Goal: Check status: Check status

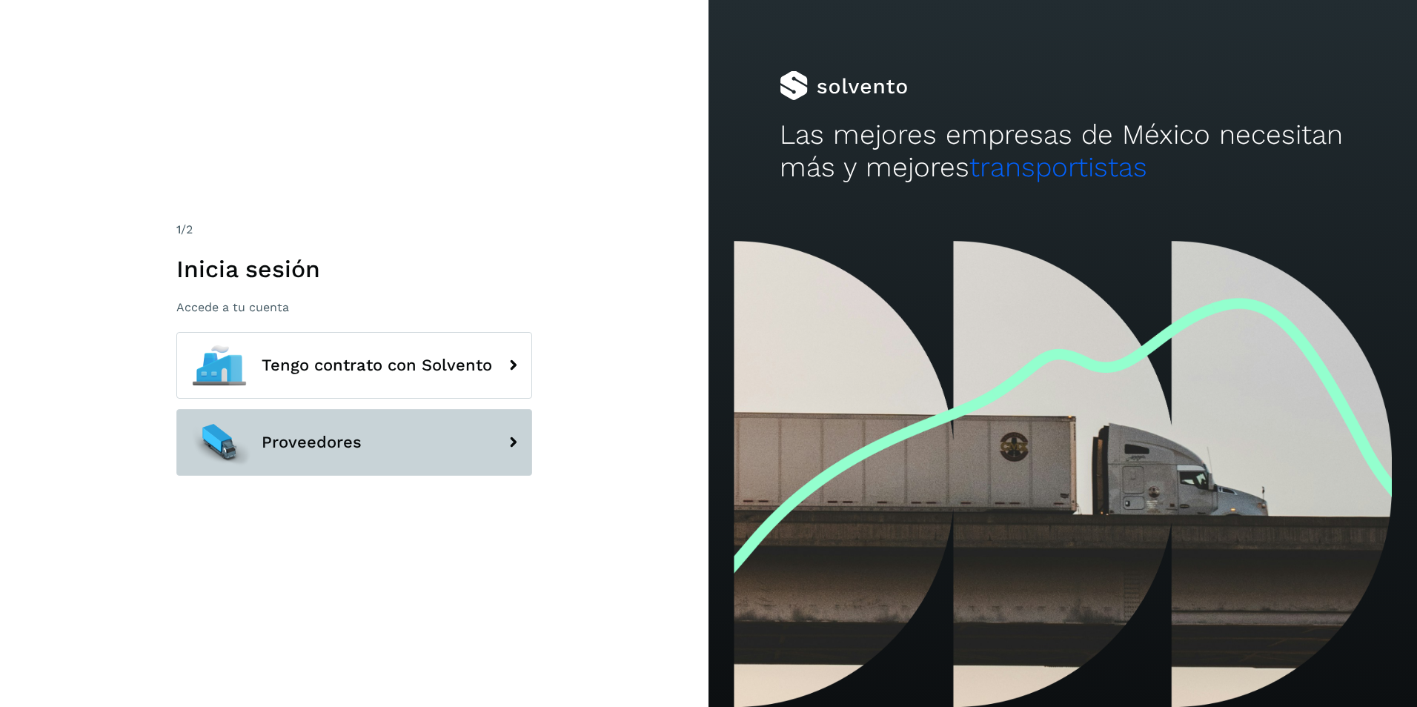
drag, startPoint x: 330, startPoint y: 448, endPoint x: 342, endPoint y: 448, distance: 12.6
click at [331, 448] on span "Proveedores" at bounding box center [312, 443] width 100 height 18
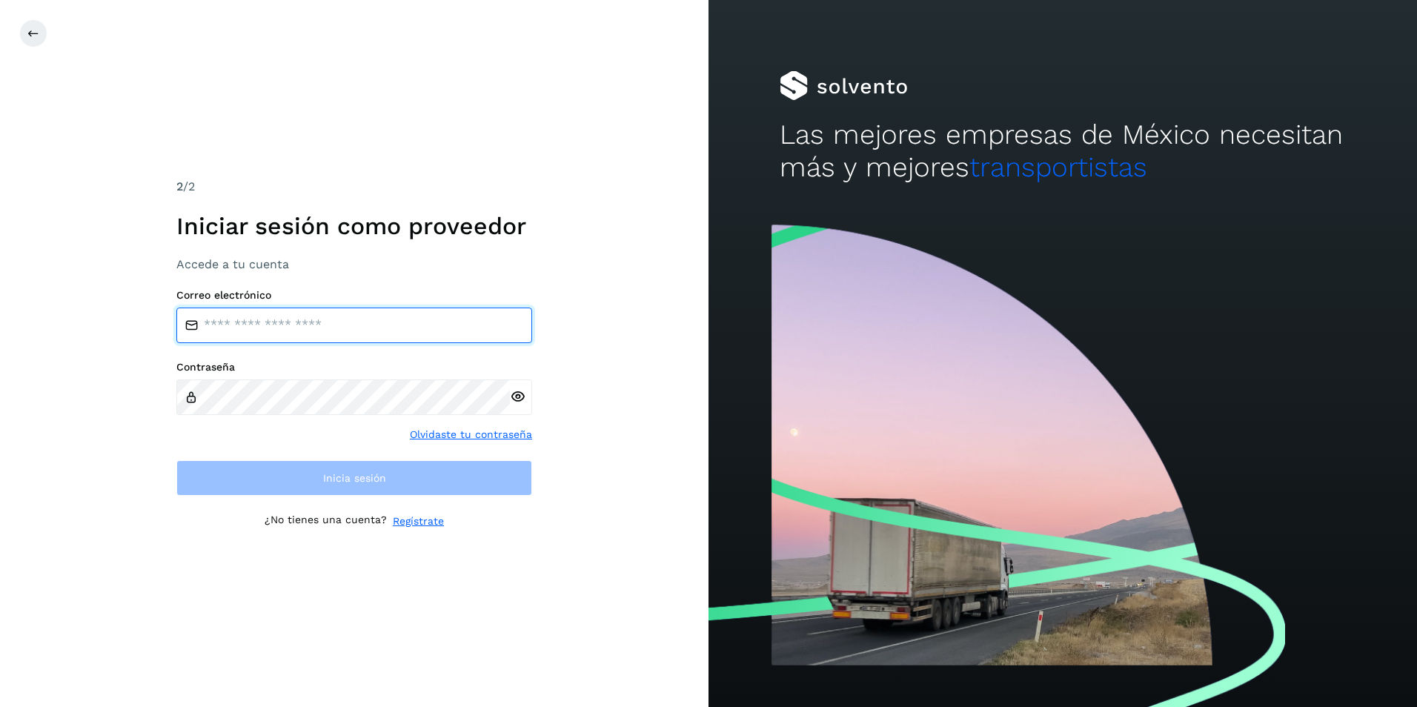
type input "**********"
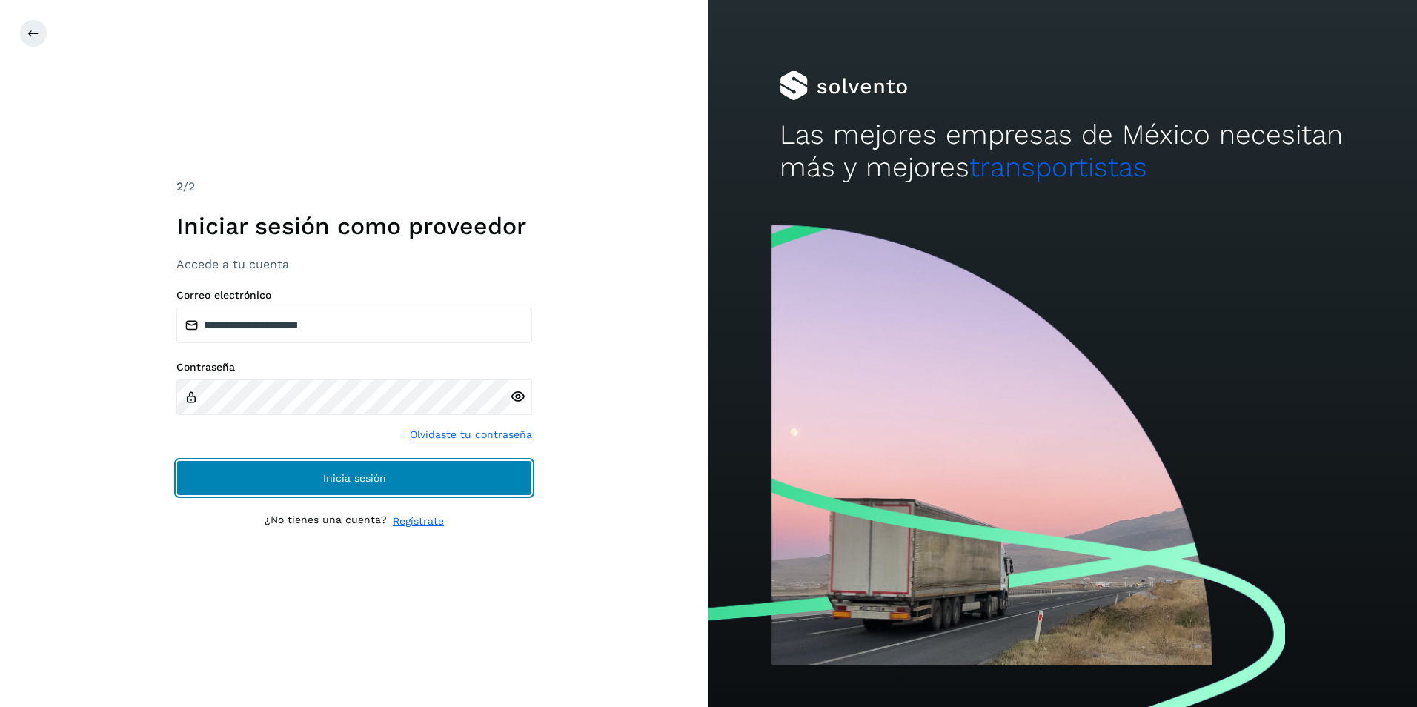
click at [383, 474] on span "Inicia sesión" at bounding box center [354, 478] width 63 height 10
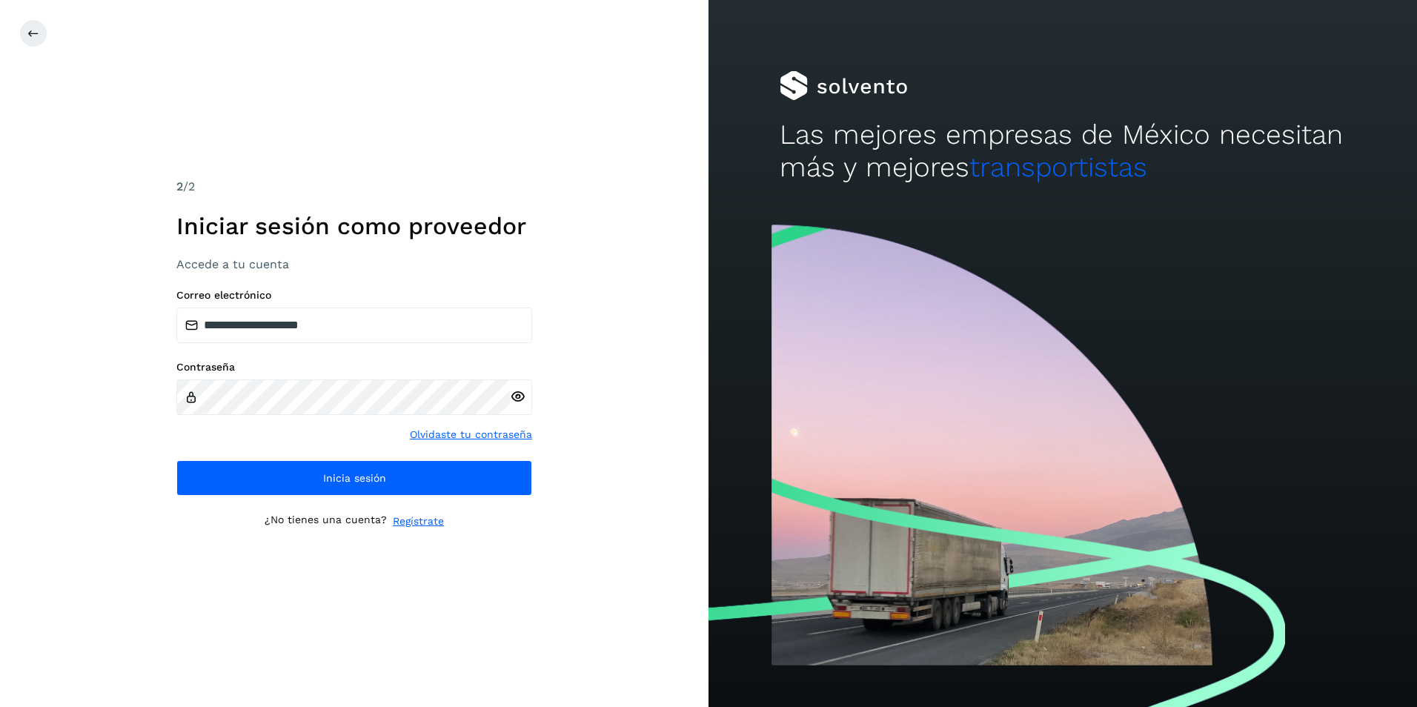
click at [517, 394] on icon at bounding box center [518, 397] width 16 height 16
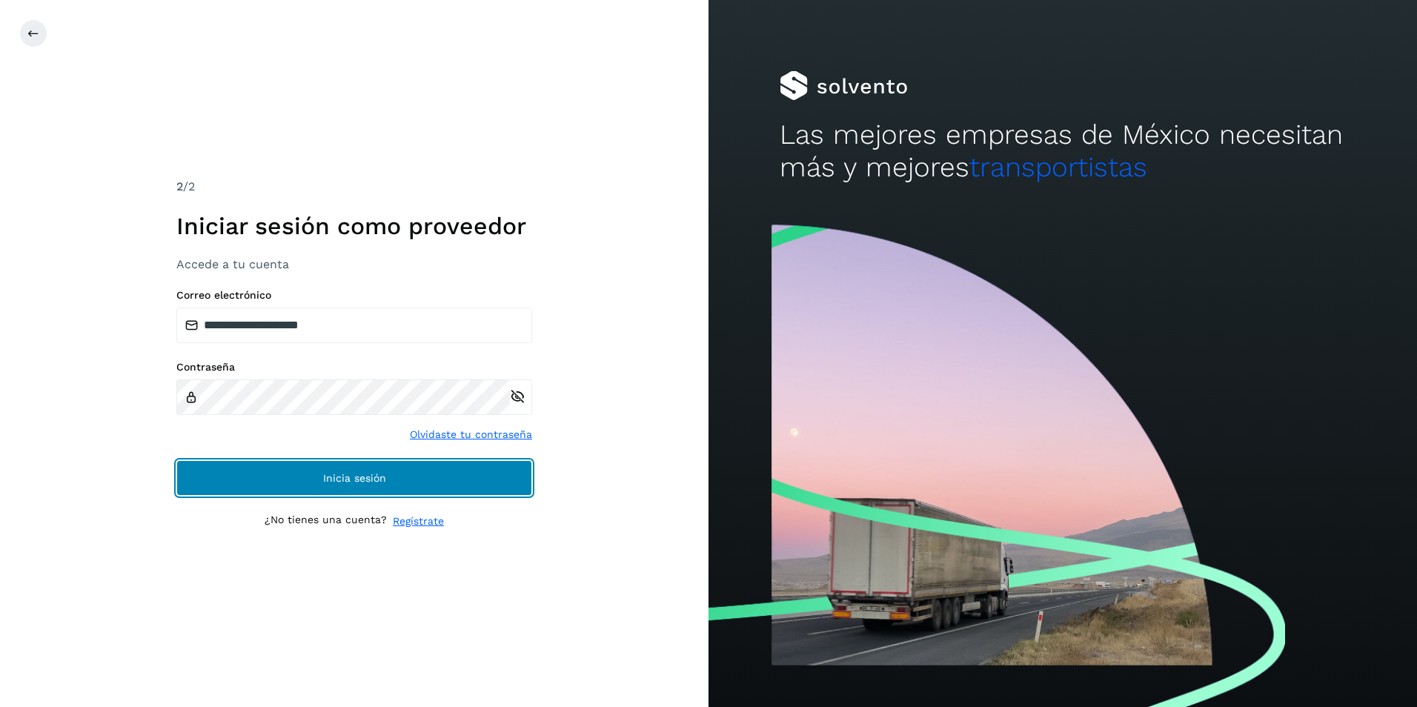
click at [345, 464] on button "Inicia sesión" at bounding box center [354, 478] width 356 height 36
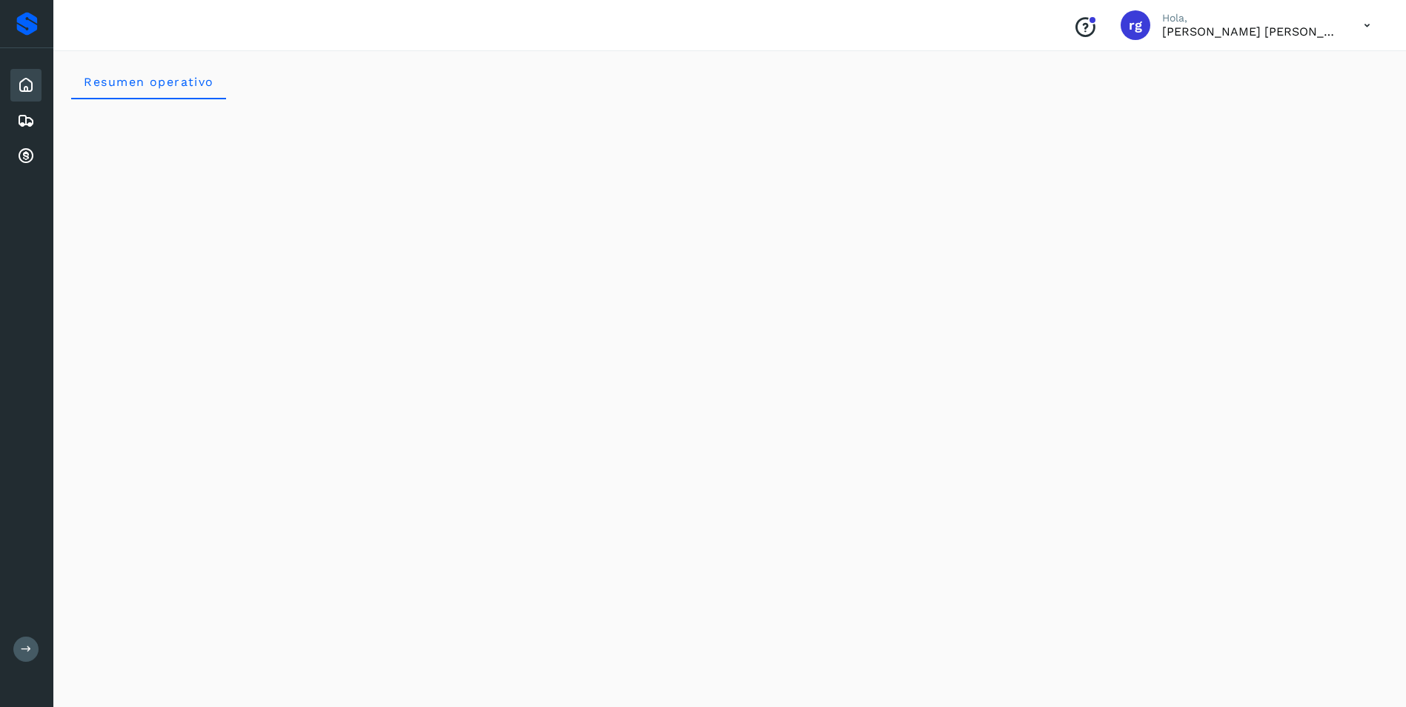
click at [44, 156] on div "Inicio Embarques Cuentas por cobrar" at bounding box center [26, 120] width 53 height 145
click at [35, 158] on div "Cuentas por cobrar" at bounding box center [25, 156] width 31 height 33
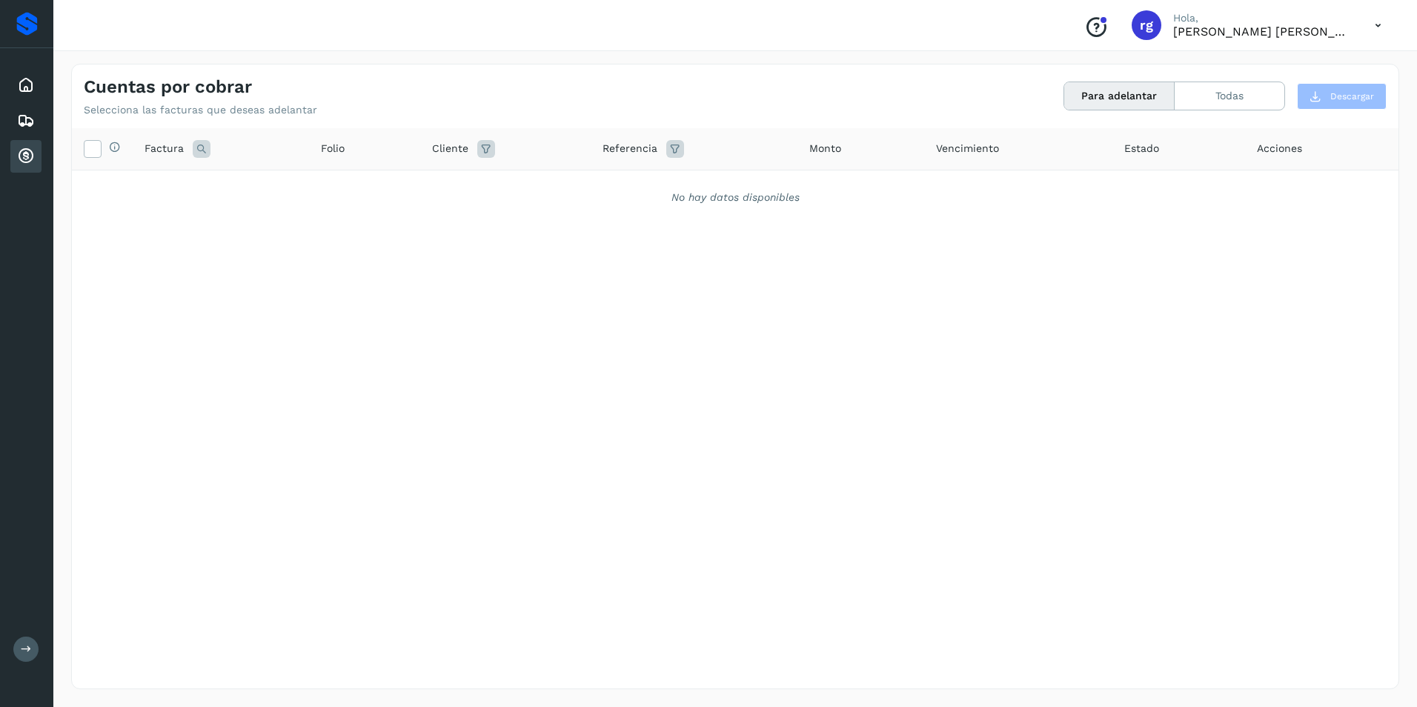
drag, startPoint x: 33, startPoint y: 146, endPoint x: 68, endPoint y: 222, distance: 84.2
click at [33, 150] on icon at bounding box center [26, 157] width 18 height 18
click at [13, 149] on div "Cuentas por cobrar" at bounding box center [25, 156] width 31 height 33
drag, startPoint x: 19, startPoint y: 85, endPoint x: 21, endPoint y: 112, distance: 27.5
click at [20, 85] on icon at bounding box center [26, 85] width 18 height 18
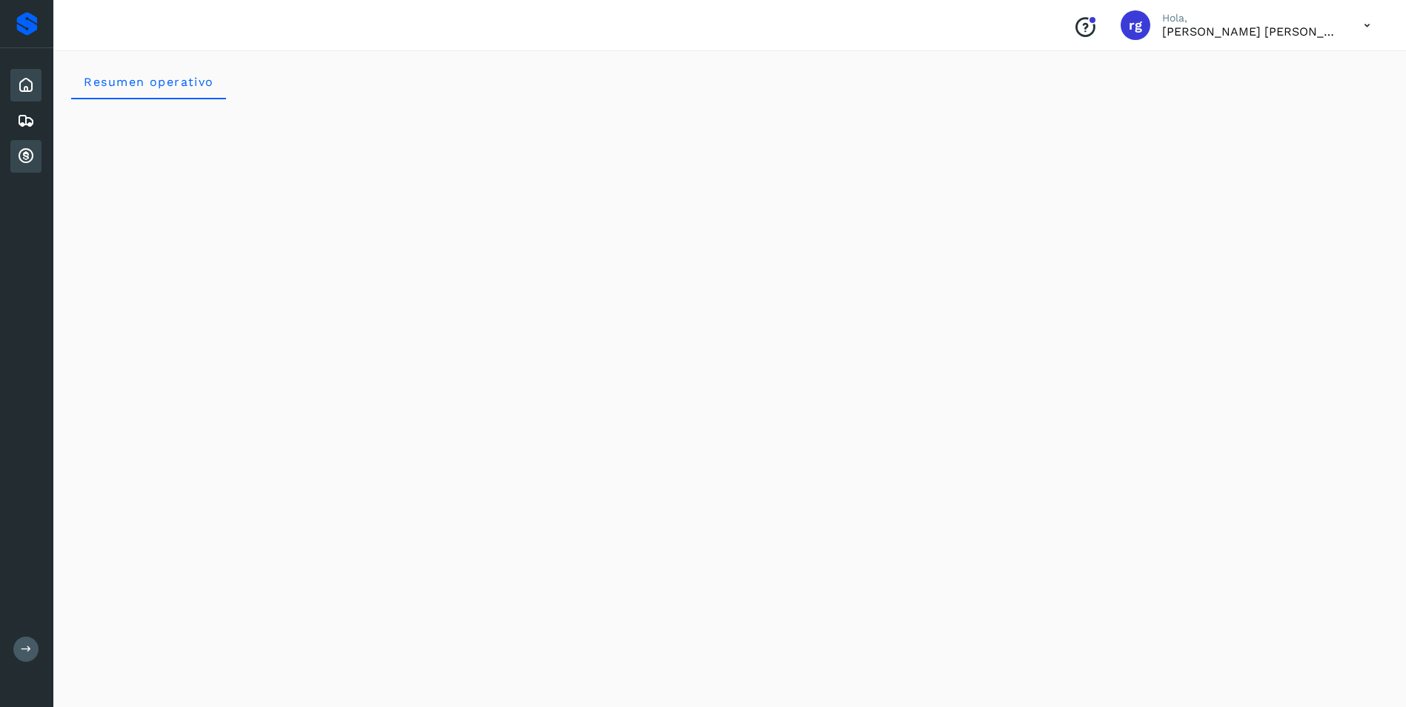
click at [21, 151] on icon at bounding box center [26, 157] width 18 height 18
